Goal: Entertainment & Leisure: Consume media (video, audio)

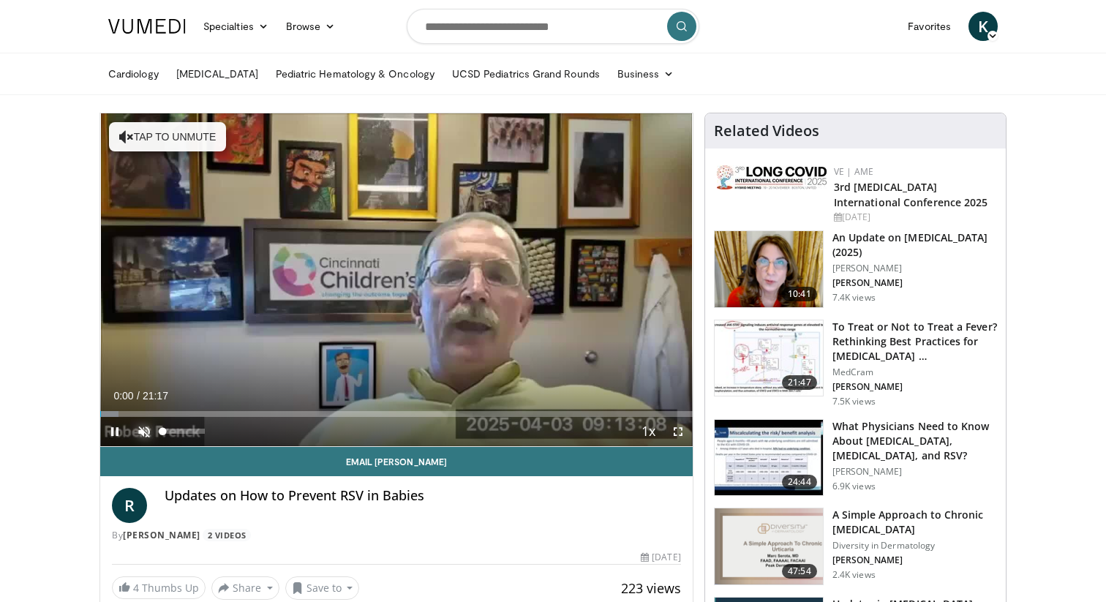
click at [143, 431] on span "Video Player" at bounding box center [143, 431] width 29 height 29
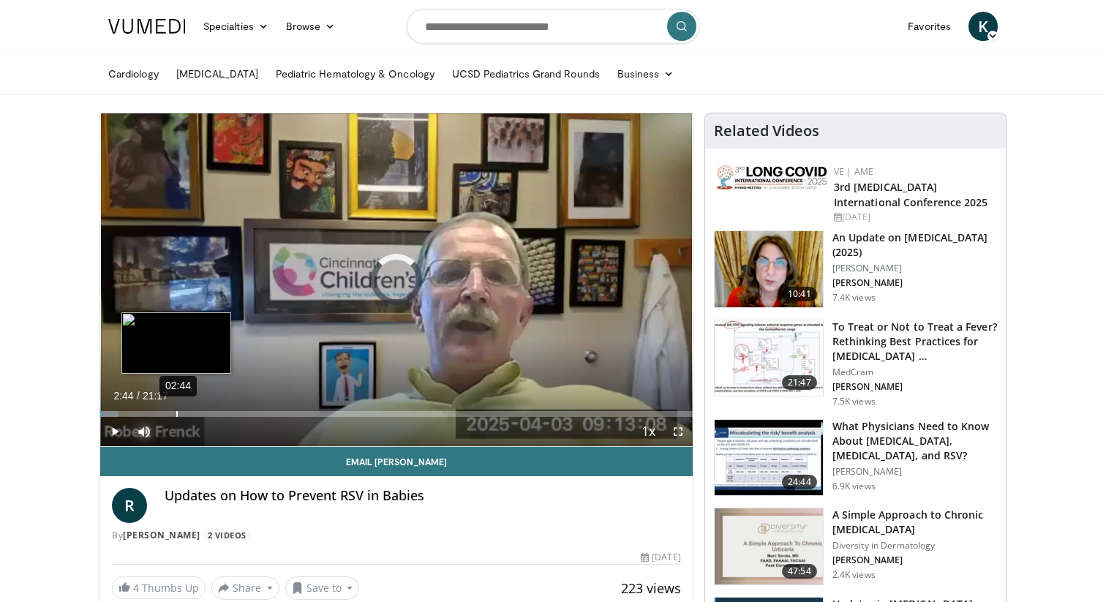
click at [176, 412] on div "02:44" at bounding box center [176, 414] width 1 height 6
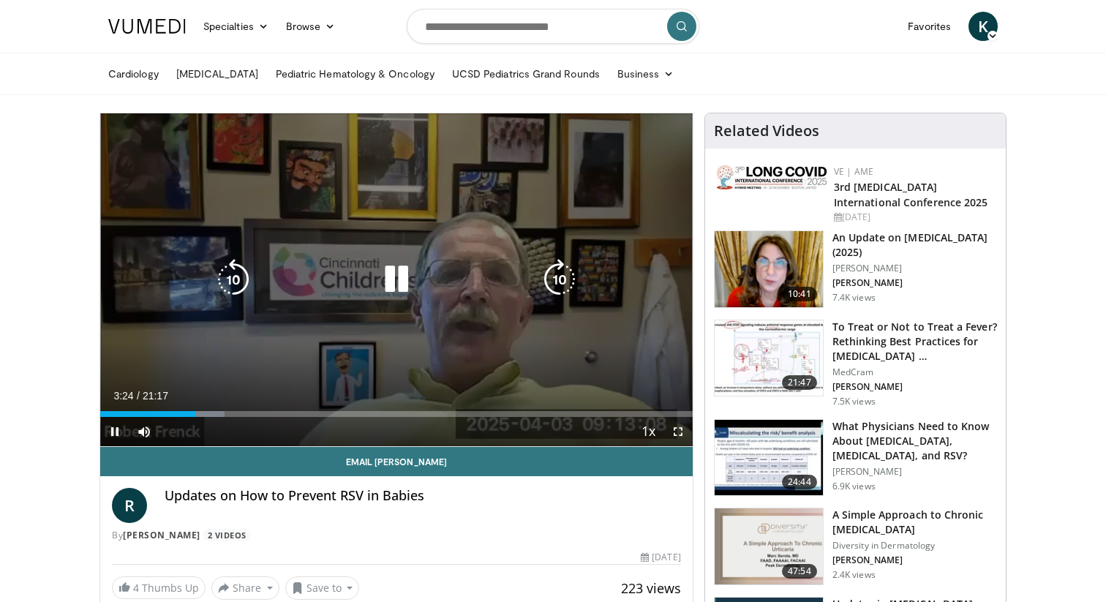
click at [388, 294] on icon "Video Player" at bounding box center [396, 279] width 41 height 41
